Goal: Task Accomplishment & Management: Use online tool/utility

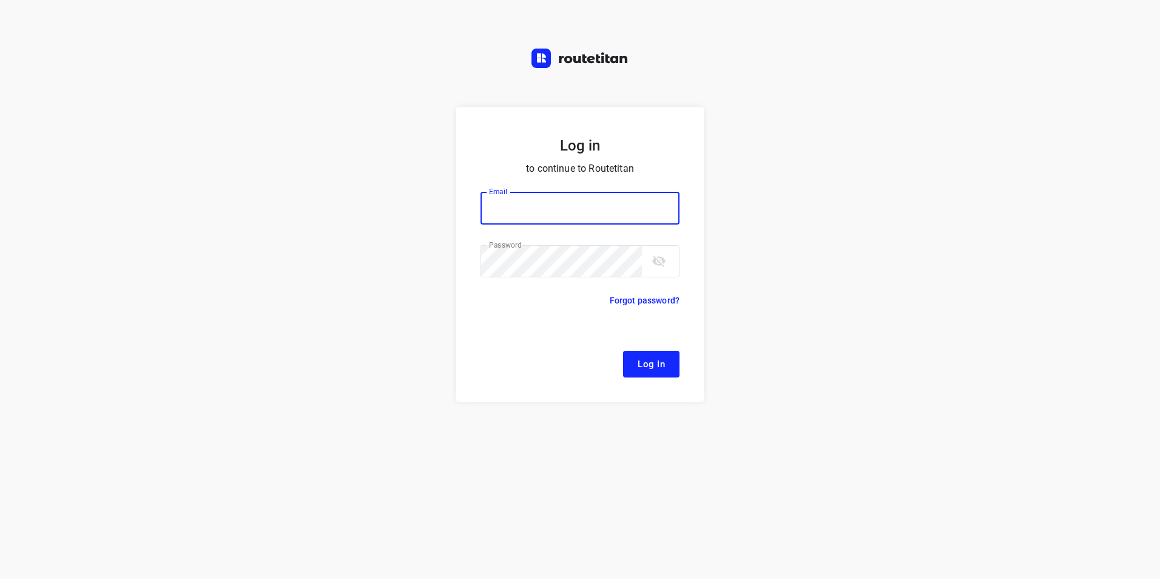
type input "[EMAIL_ADDRESS][DOMAIN_NAME]"
click at [663, 371] on span "Log In" at bounding box center [651, 364] width 27 height 16
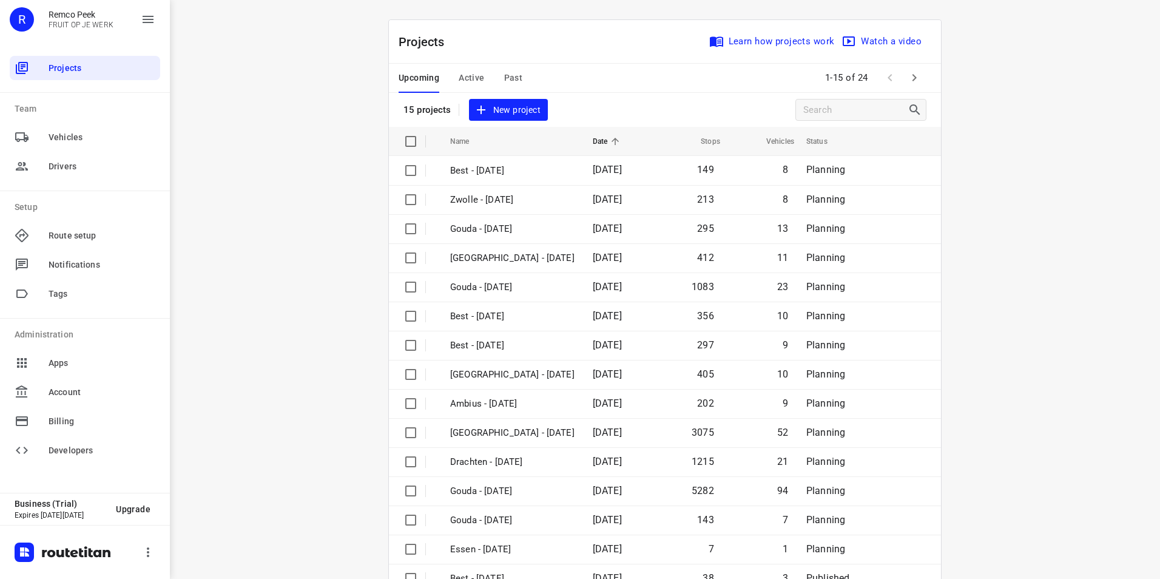
click at [467, 78] on span "Active" at bounding box center [471, 77] width 25 height 15
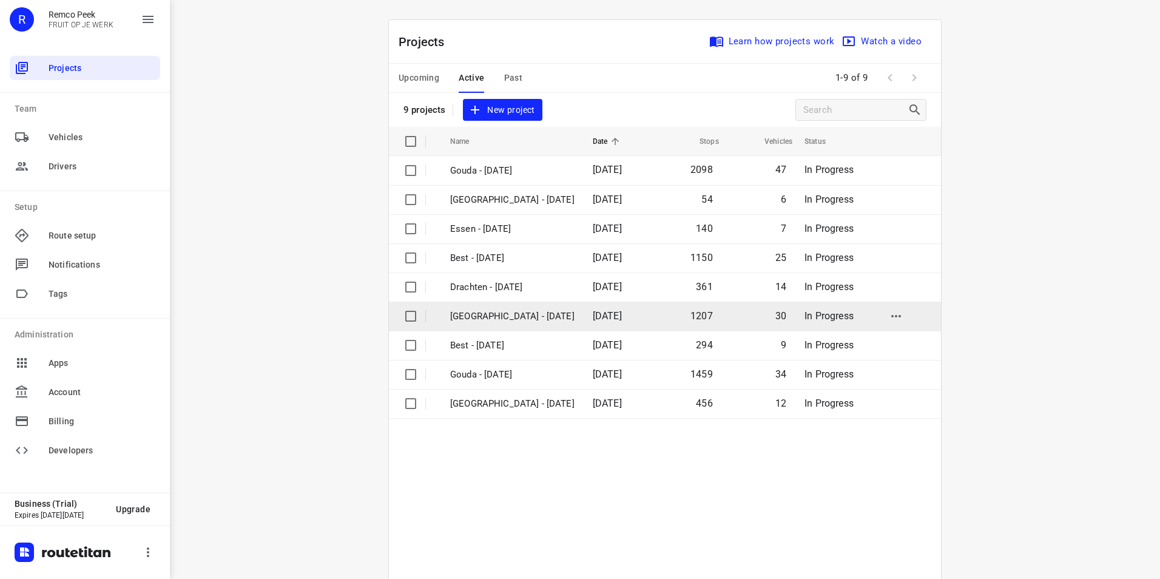
click at [505, 313] on p "[GEOGRAPHIC_DATA] - [DATE]" at bounding box center [512, 317] width 124 height 14
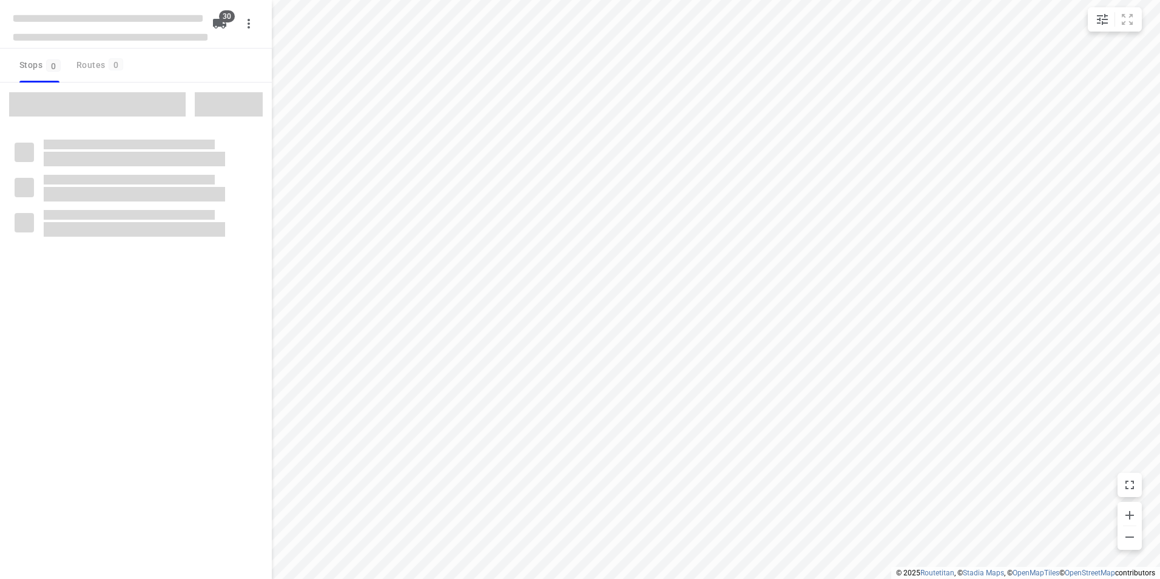
checkbox input "true"
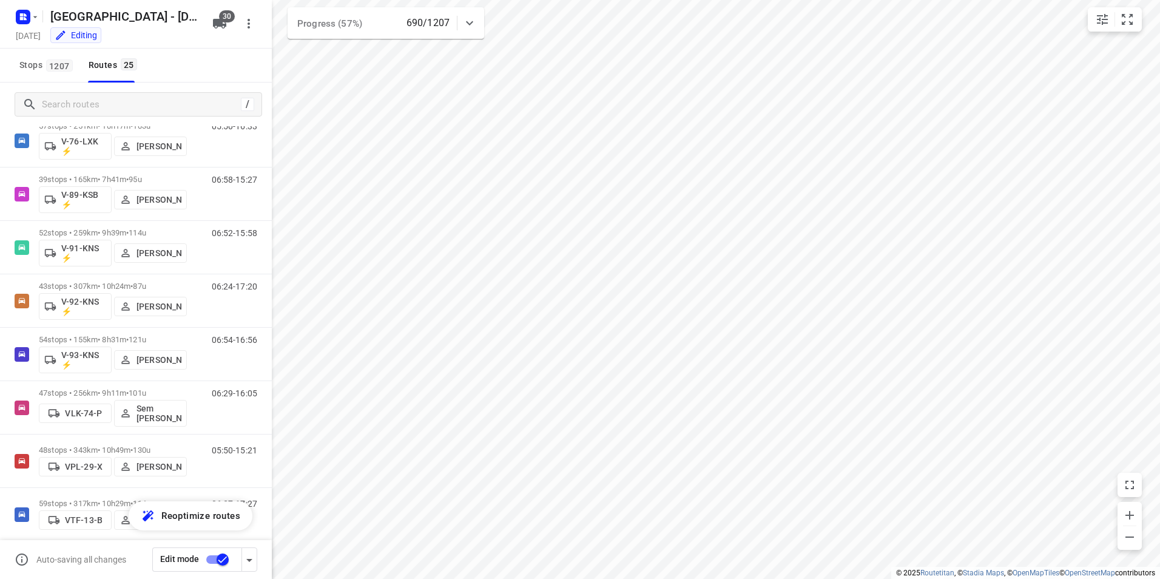
scroll to position [961, 0]
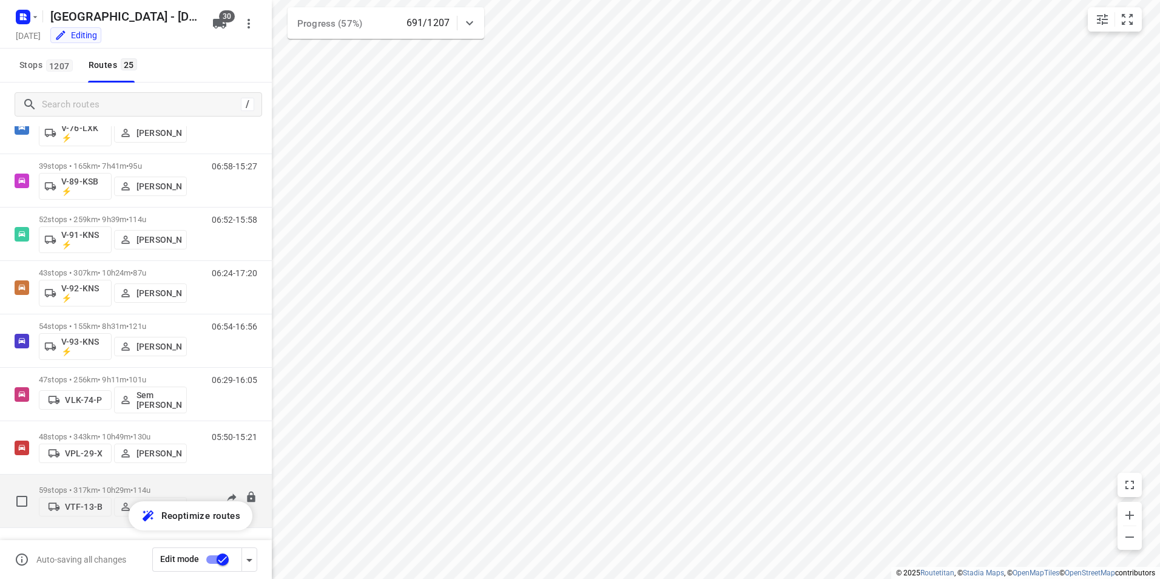
click at [140, 481] on div "59 stops • 317km • 10h29m • 114u VTF-13-B [PERSON_NAME]" at bounding box center [113, 500] width 148 height 43
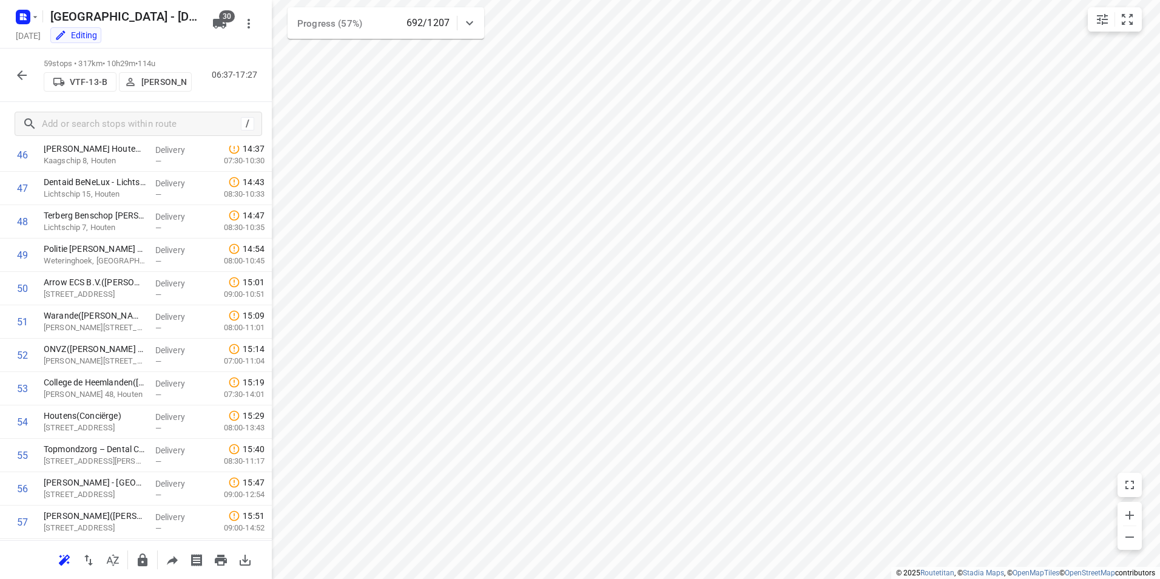
scroll to position [1669, 0]
click at [15, 75] on icon "button" at bounding box center [22, 75] width 15 height 15
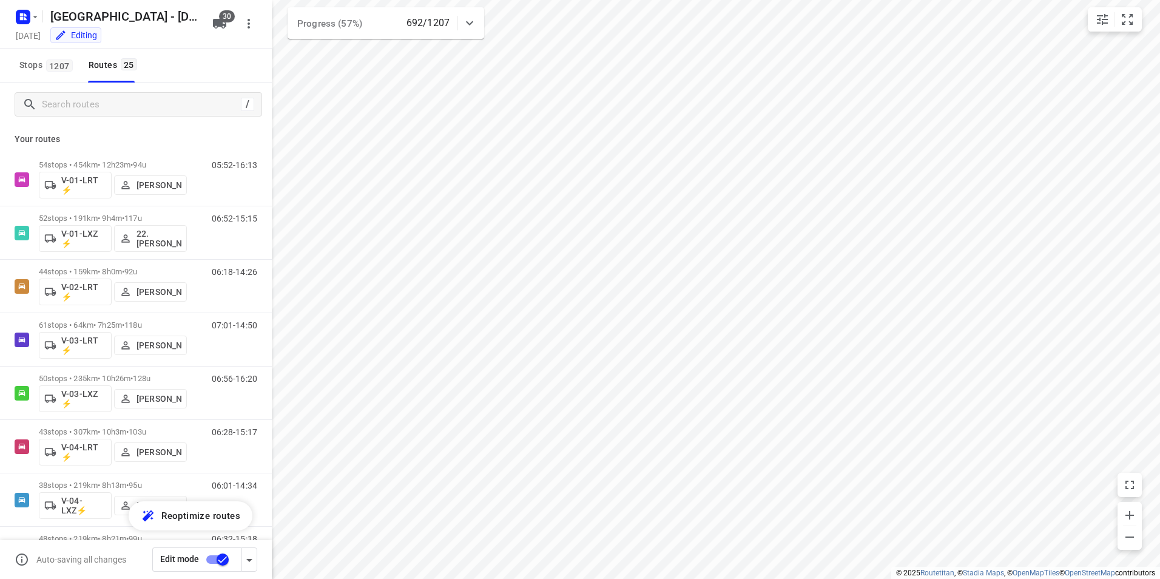
scroll to position [0, 0]
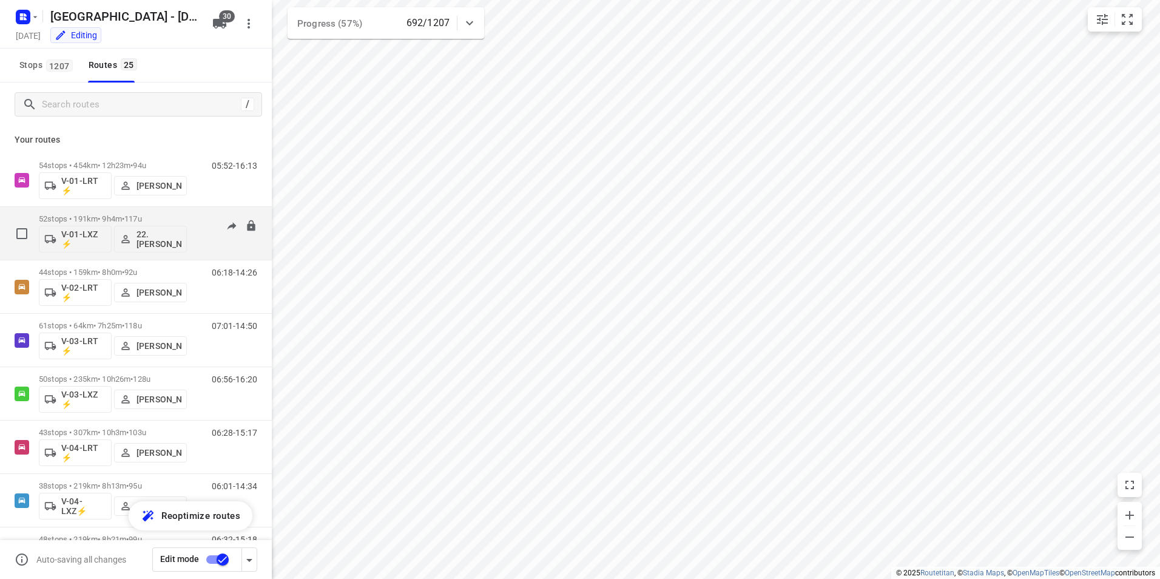
click at [89, 214] on p "52 stops • 191km • 9h4m • 117u" at bounding box center [113, 218] width 148 height 9
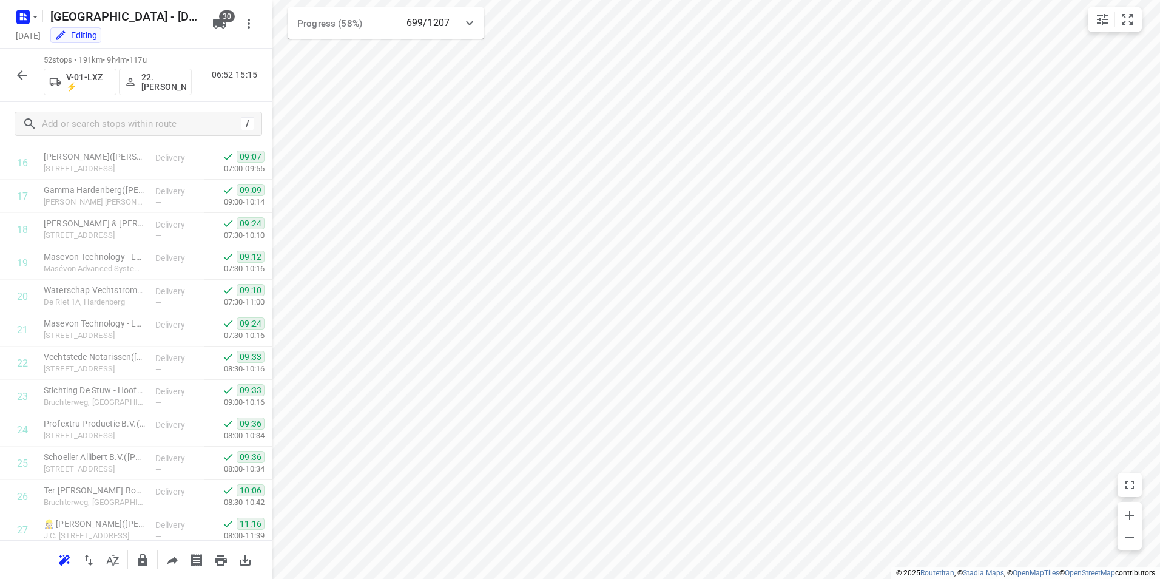
scroll to position [131, 0]
click at [19, 78] on icon "button" at bounding box center [22, 75] width 15 height 15
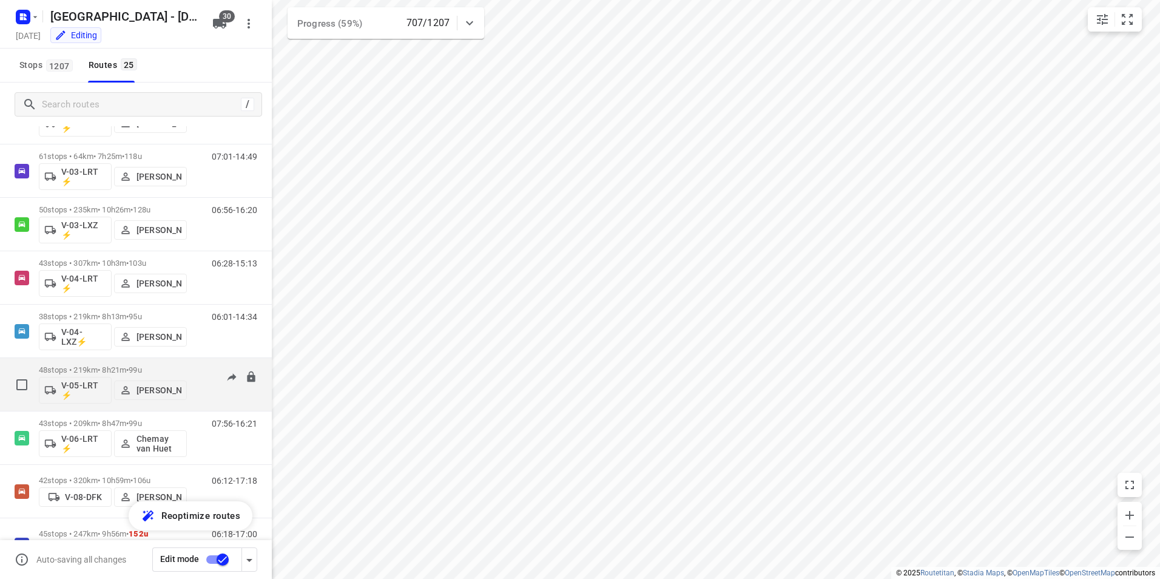
scroll to position [0, 0]
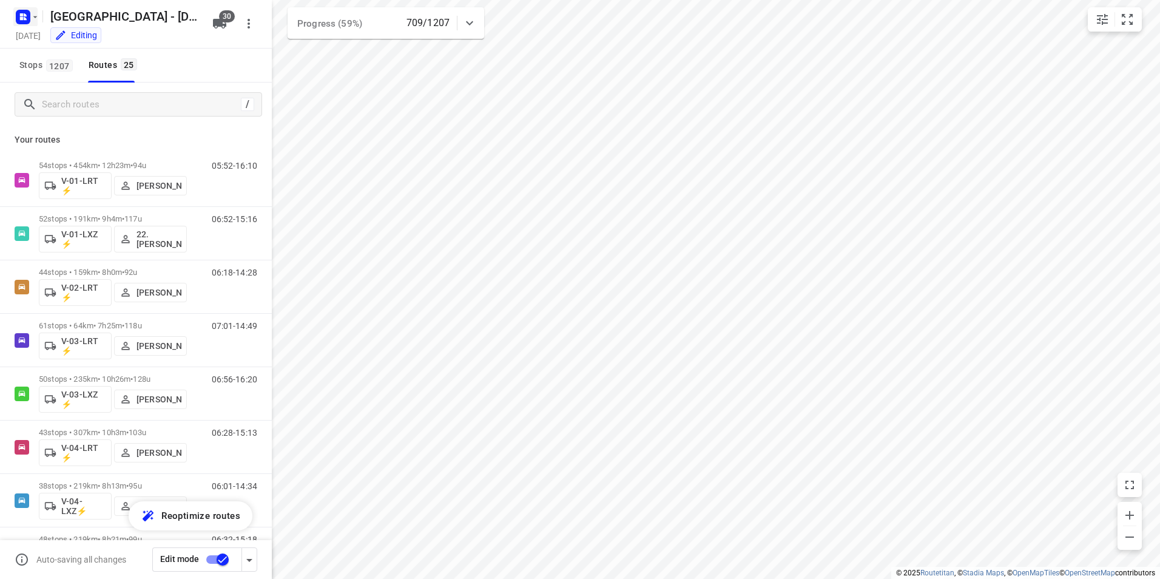
click at [18, 19] on rect "button" at bounding box center [23, 17] width 15 height 15
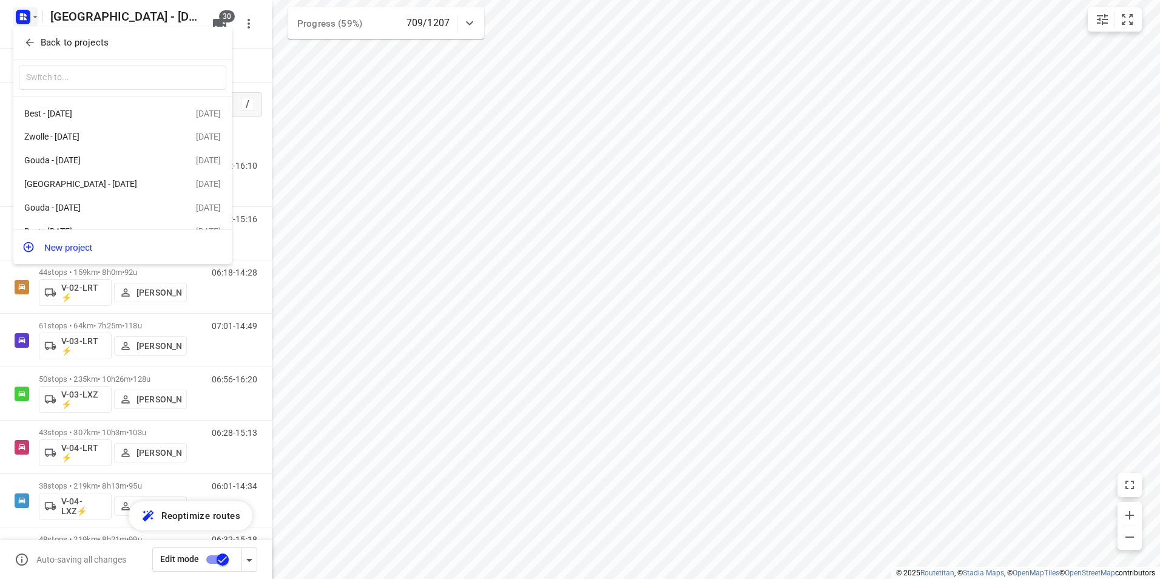
click at [83, 39] on p "Back to projects" at bounding box center [75, 43] width 68 height 14
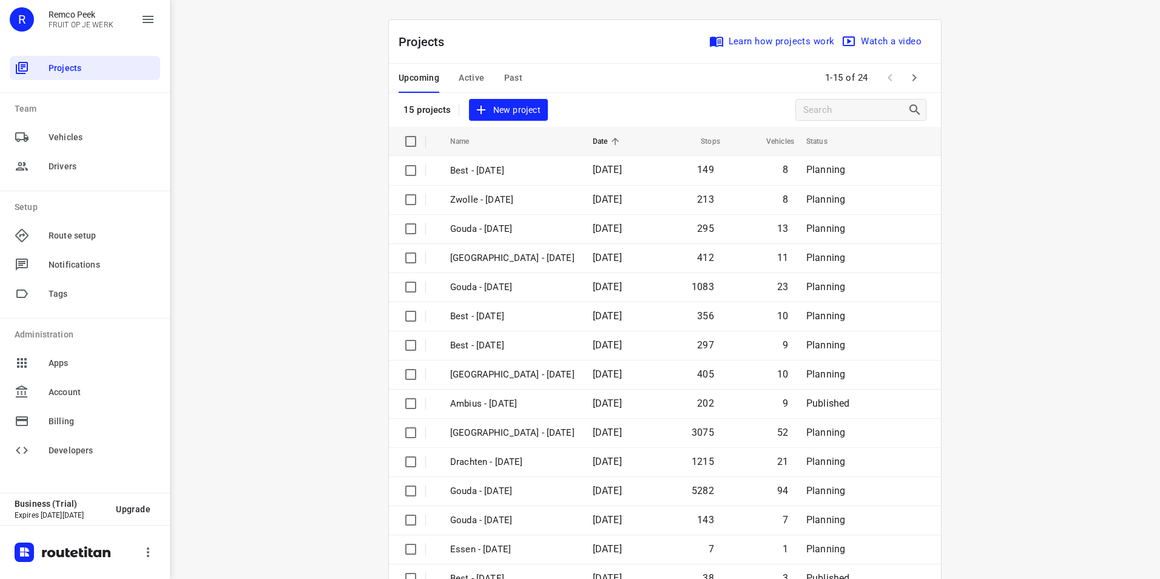
click at [472, 80] on span "Active" at bounding box center [471, 77] width 25 height 15
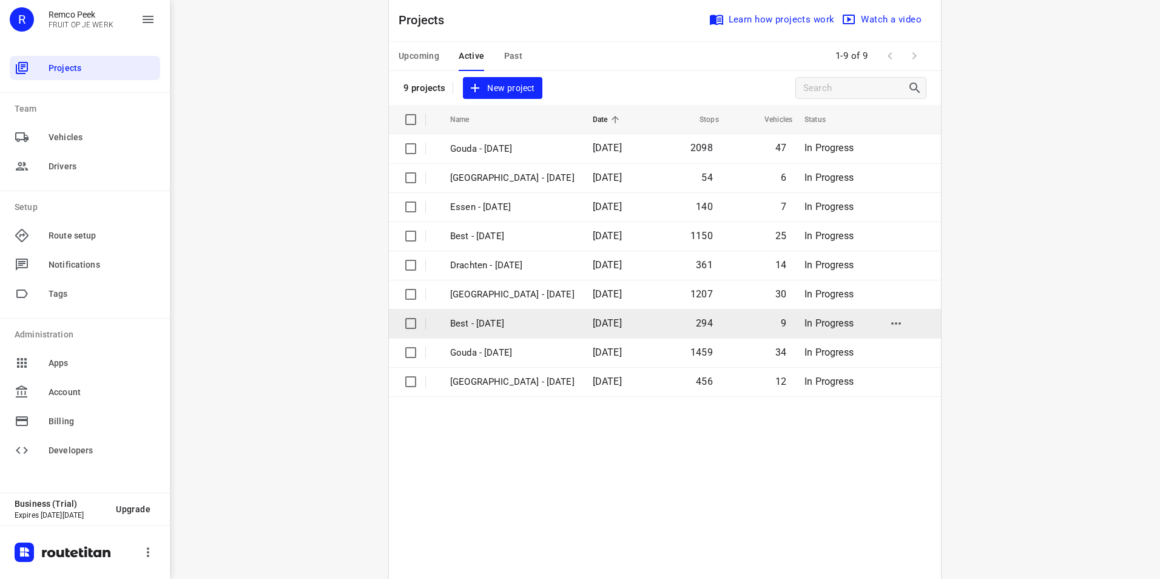
scroll to position [61, 0]
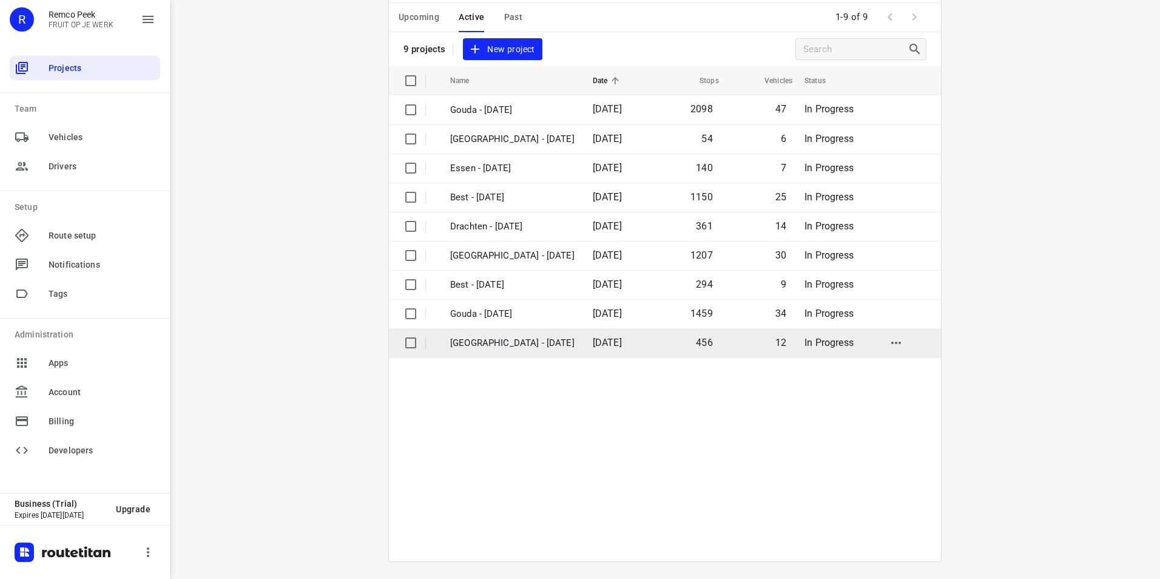
click at [484, 341] on p "[GEOGRAPHIC_DATA] - [DATE]" at bounding box center [512, 343] width 124 height 14
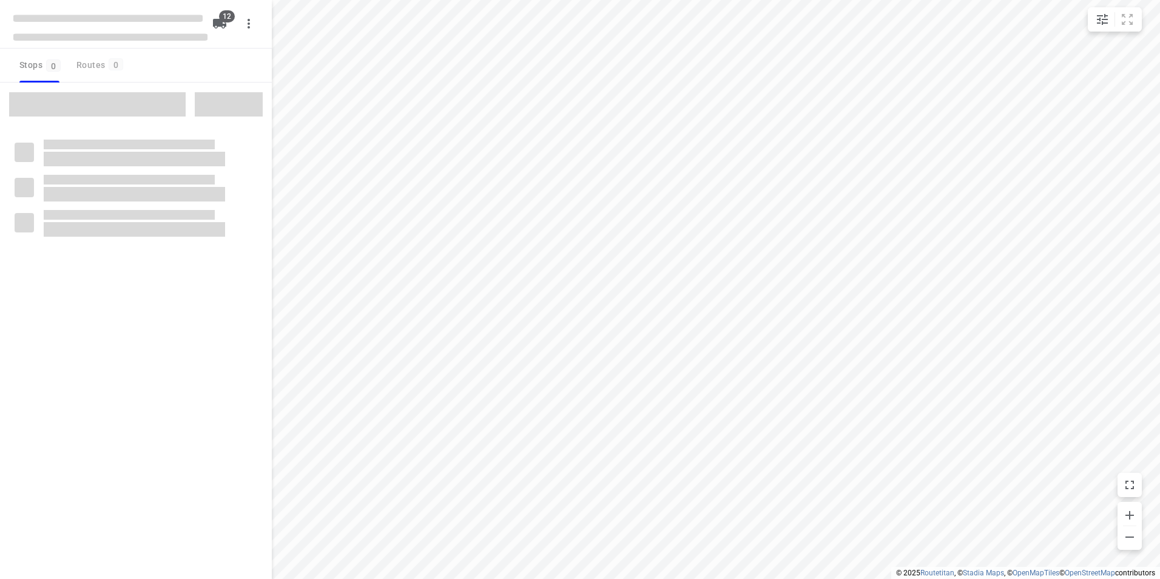
checkbox input "true"
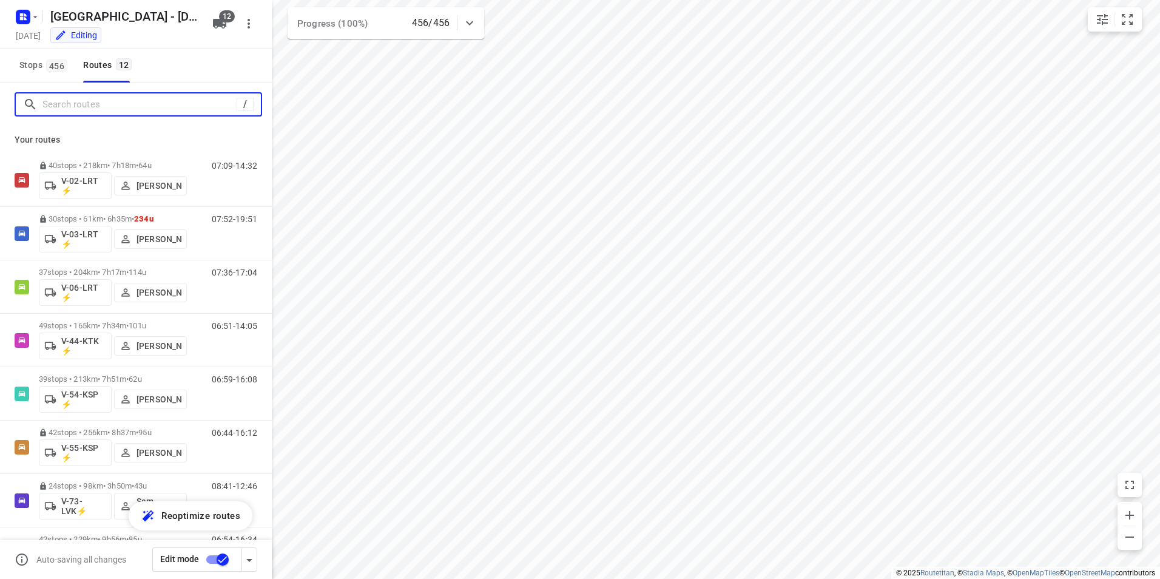
click at [73, 99] on input "Search routes" at bounding box center [139, 104] width 194 height 19
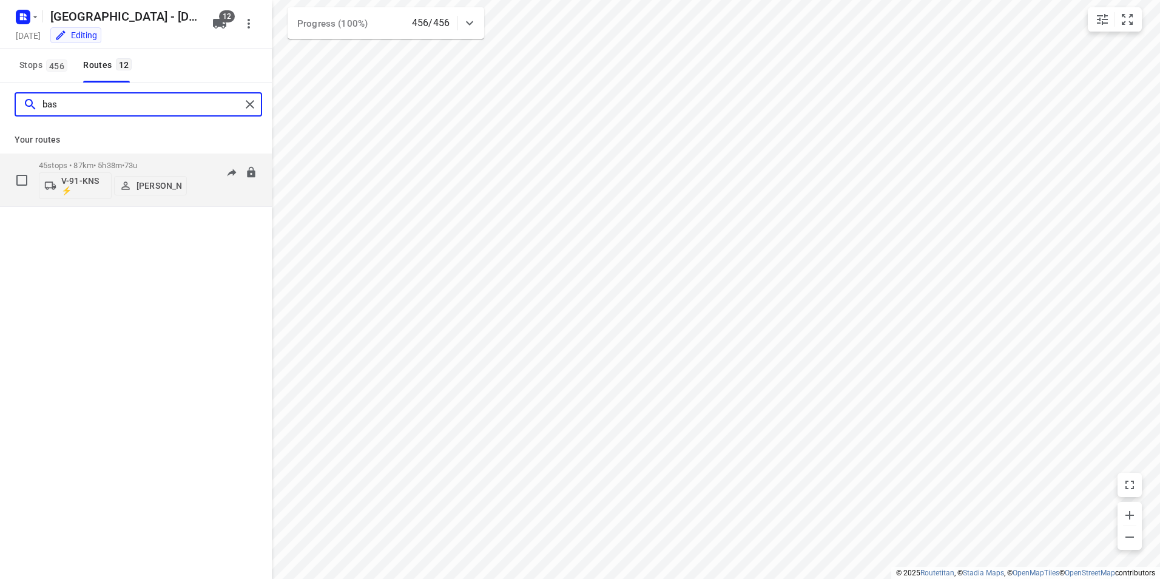
type input "bas"
click at [129, 158] on div "45 stops • 87km • 5h38m • 73u V-91-KNS ⚡ [PERSON_NAME]" at bounding box center [113, 180] width 148 height 50
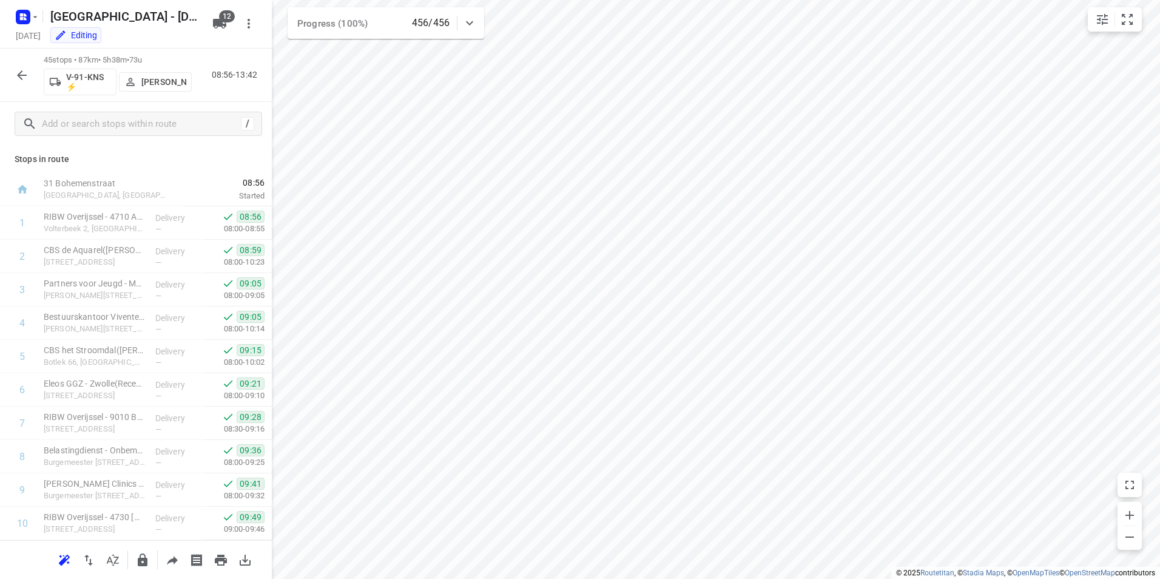
click at [26, 72] on icon "button" at bounding box center [22, 75] width 15 height 15
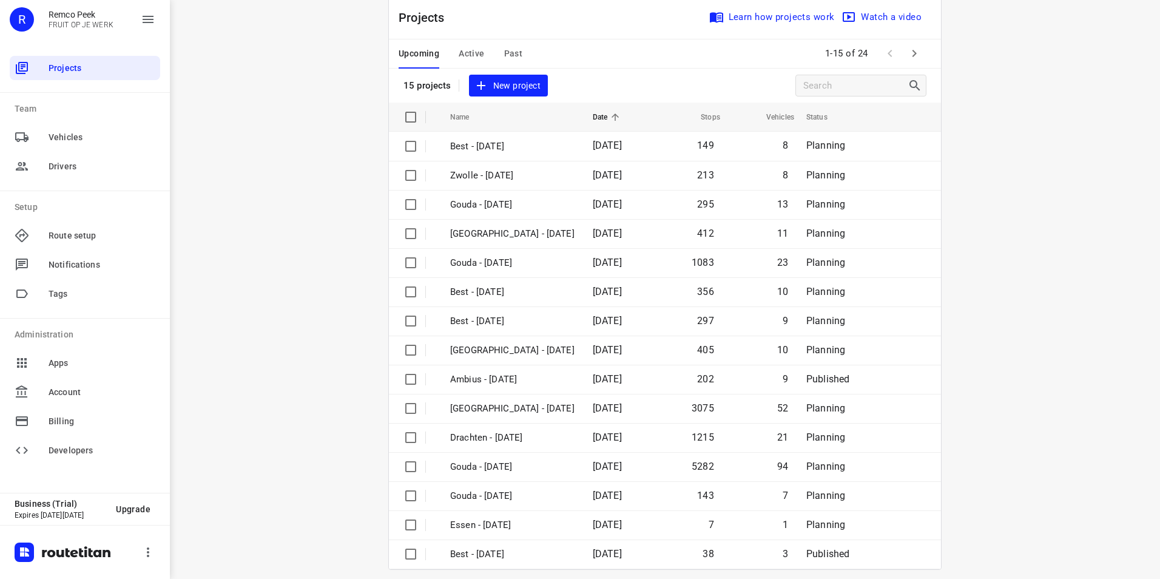
scroll to position [35, 0]
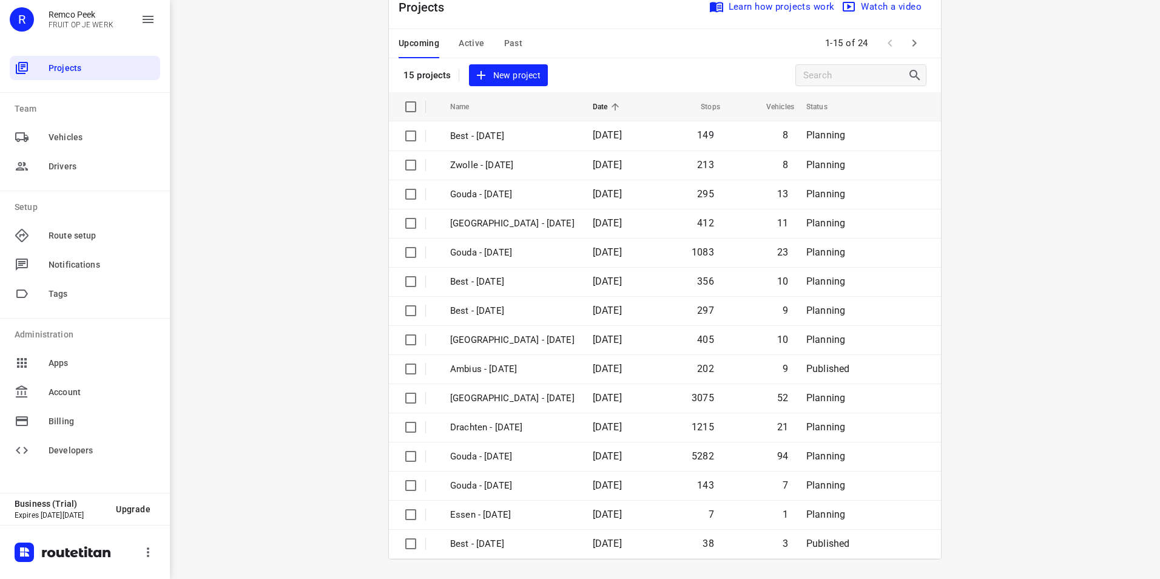
click at [476, 40] on span "Active" at bounding box center [471, 43] width 25 height 15
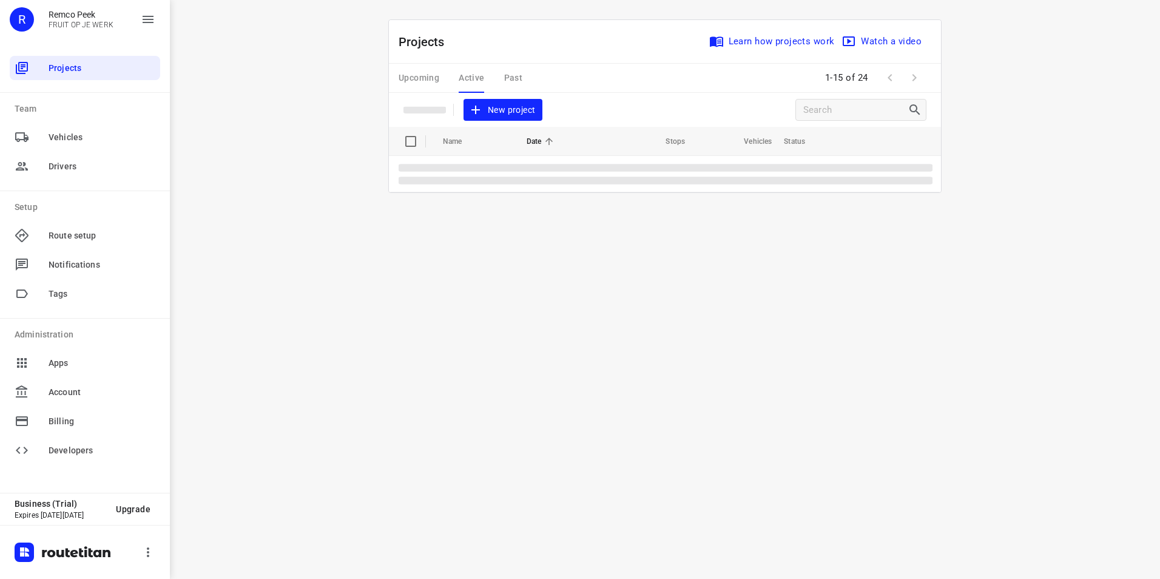
scroll to position [0, 0]
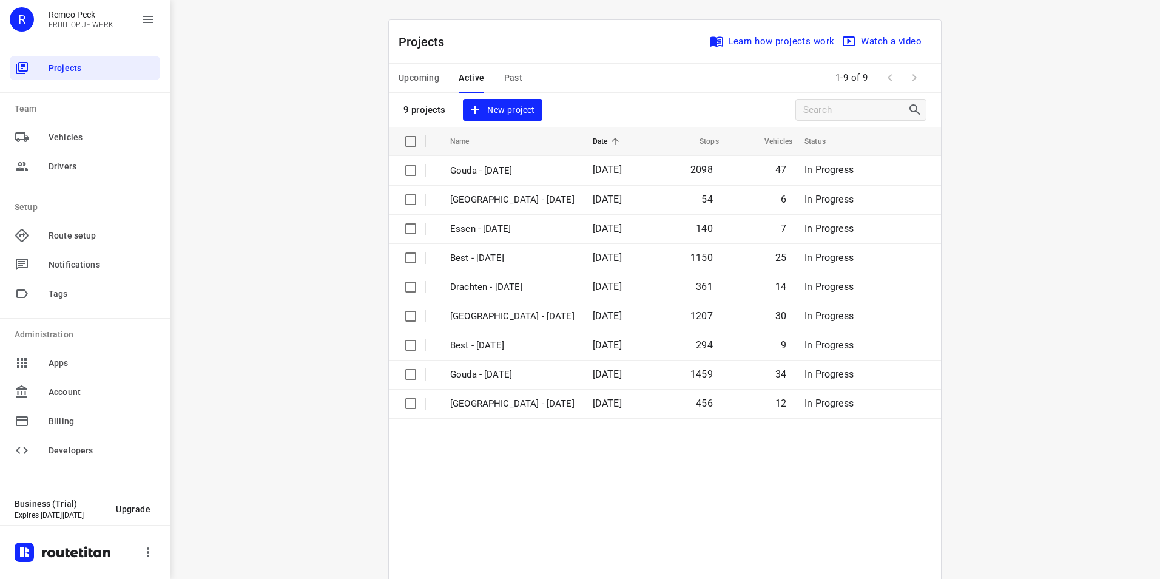
click at [281, 484] on div "i © 2025 Routetitan , © Stadia Maps , © OpenMapTiles © OpenStreetMap contributo…" at bounding box center [665, 289] width 990 height 579
click at [286, 489] on div "i © 2025 Routetitan , © Stadia Maps , © OpenMapTiles © OpenStreetMap contributo…" at bounding box center [665, 289] width 990 height 579
click at [465, 499] on table "Name Date Stops Vehicles Status Gouda - [DATE] 2098 47 In Progress [GEOGRAPHIC_…" at bounding box center [665, 374] width 552 height 495
click at [228, 174] on div "i © 2025 Routetitan , © Stadia Maps , © OpenMapTiles © OpenStreetMap contributo…" at bounding box center [665, 289] width 990 height 579
